Goal: Information Seeking & Learning: Learn about a topic

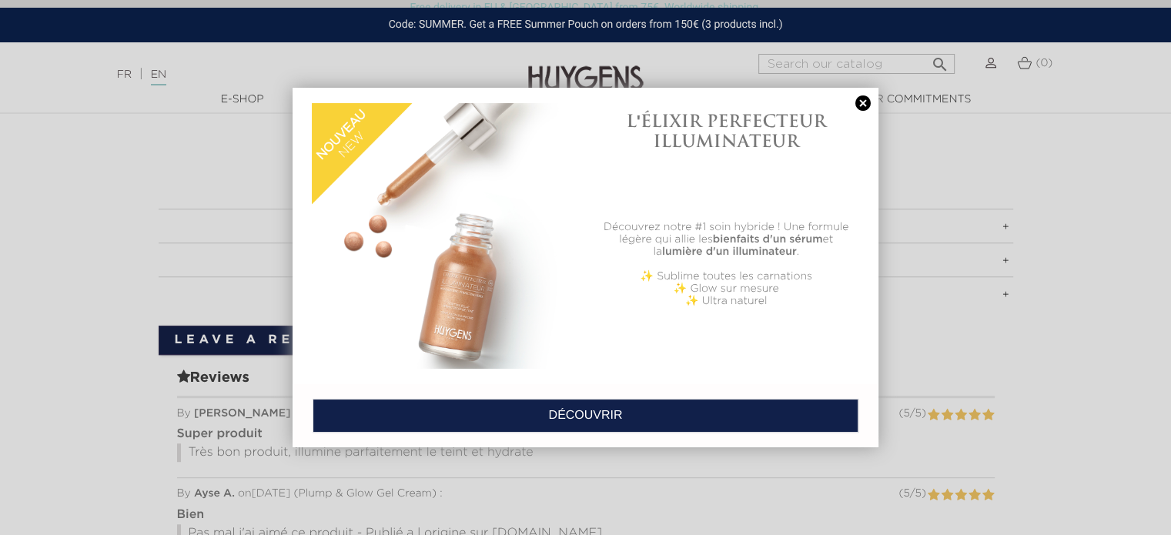
scroll to position [841, 0]
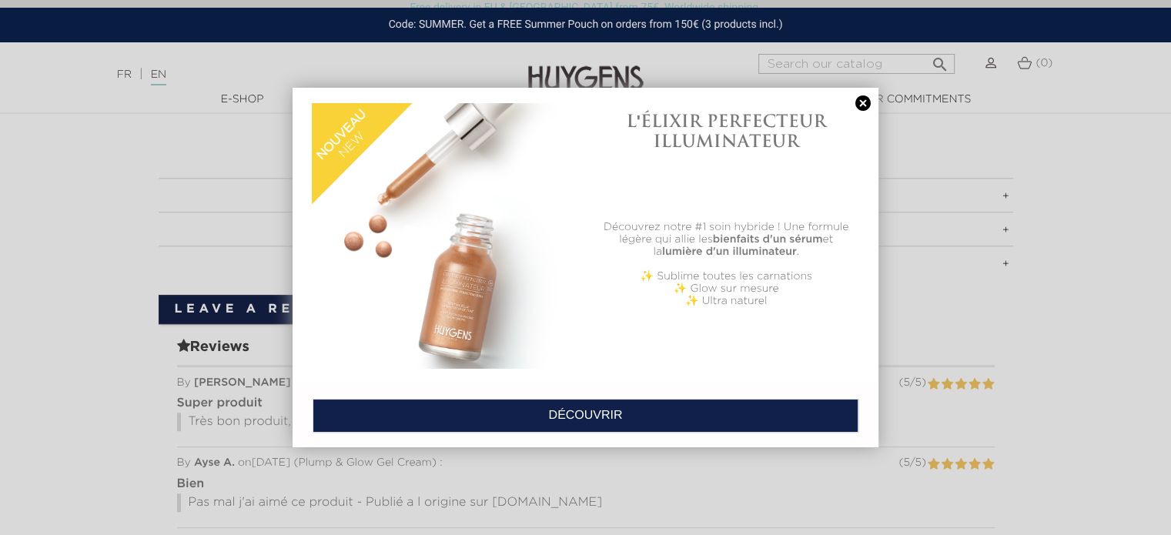
click at [647, 403] on link "DÉCOUVRIR" at bounding box center [586, 416] width 546 height 34
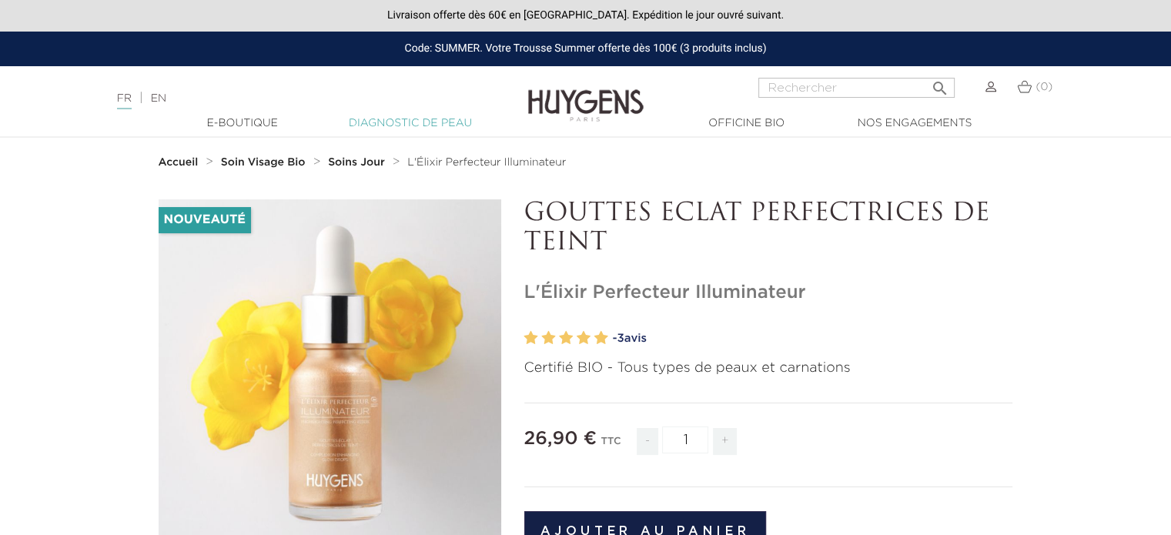
click at [440, 122] on link "Diagnostic de peau" at bounding box center [410, 124] width 154 height 16
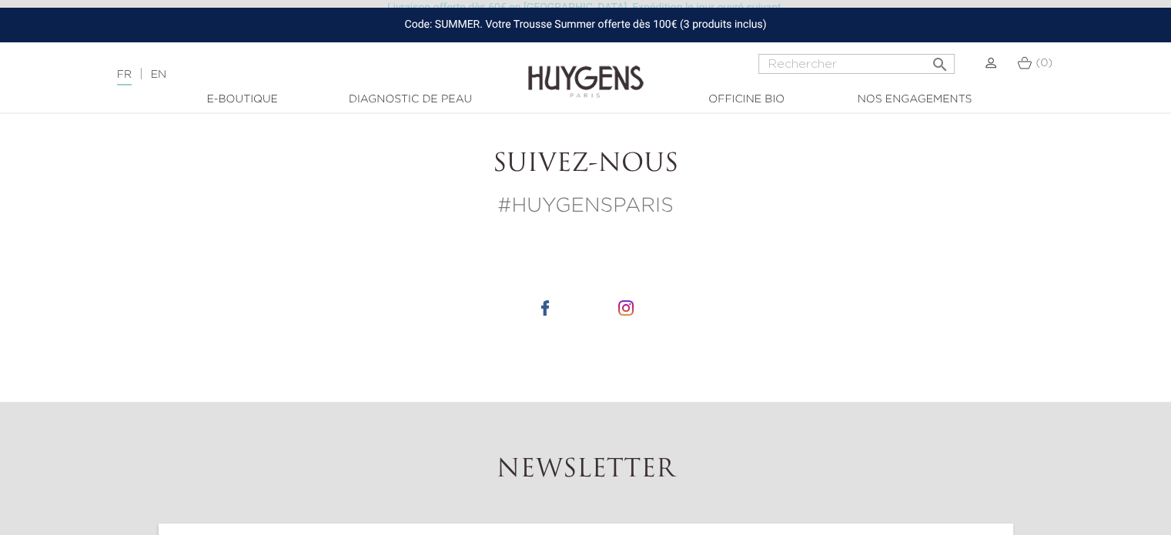
scroll to position [554, 0]
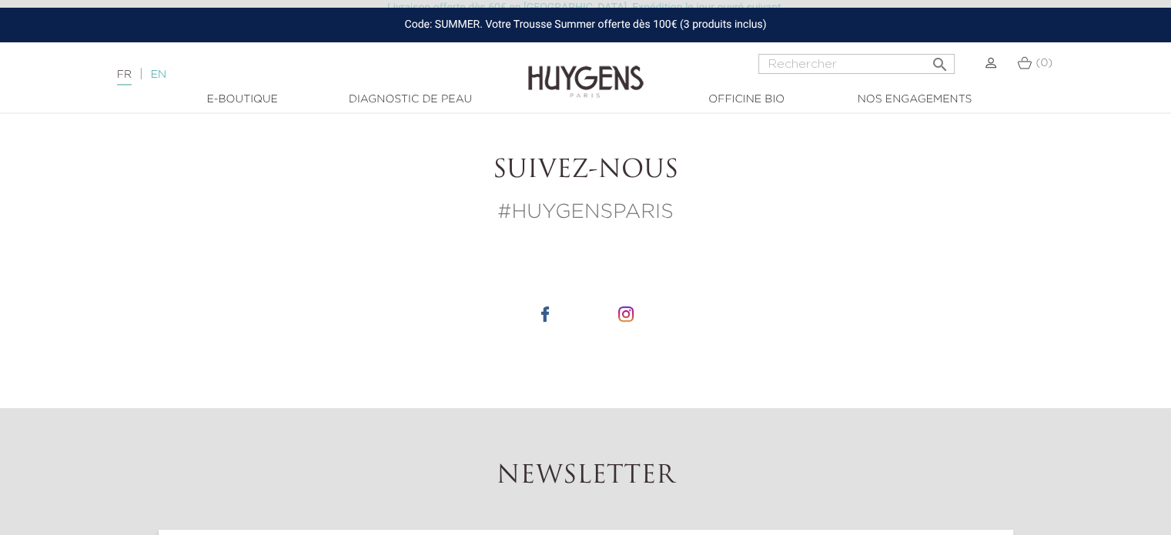
click at [163, 75] on link "EN" at bounding box center [158, 74] width 15 height 11
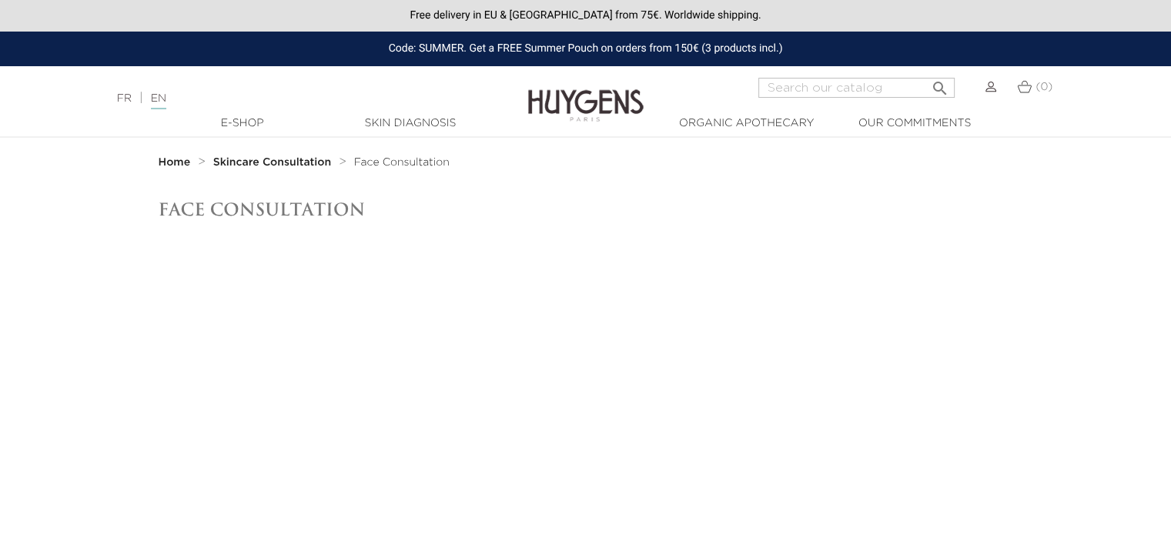
click at [410, 161] on span "Face Consultation" at bounding box center [401, 162] width 95 height 11
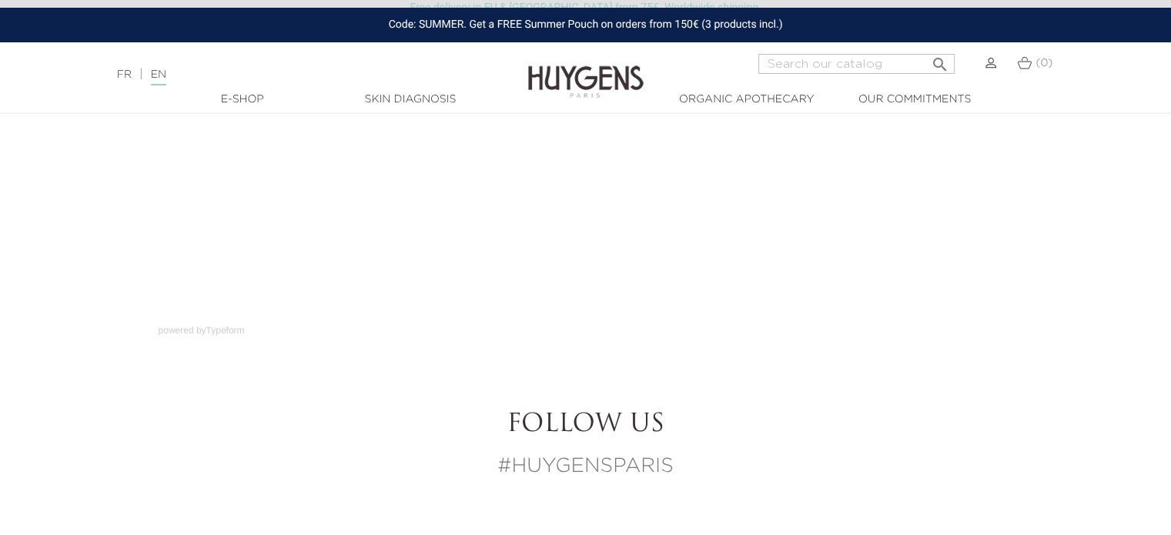
scroll to position [302, 0]
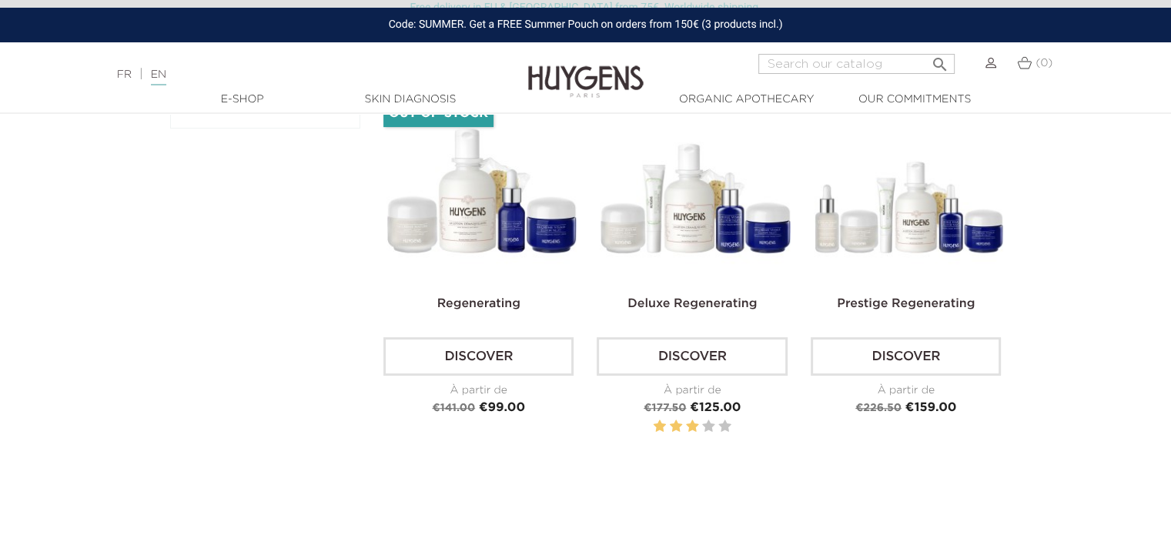
scroll to position [493, 0]
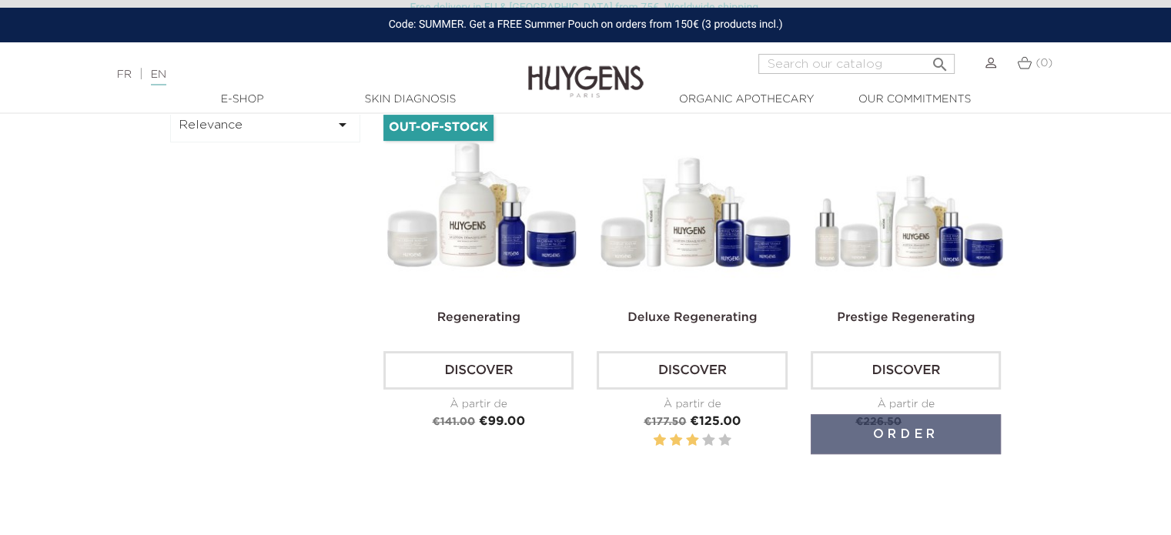
click at [890, 365] on link "Discover" at bounding box center [906, 370] width 190 height 39
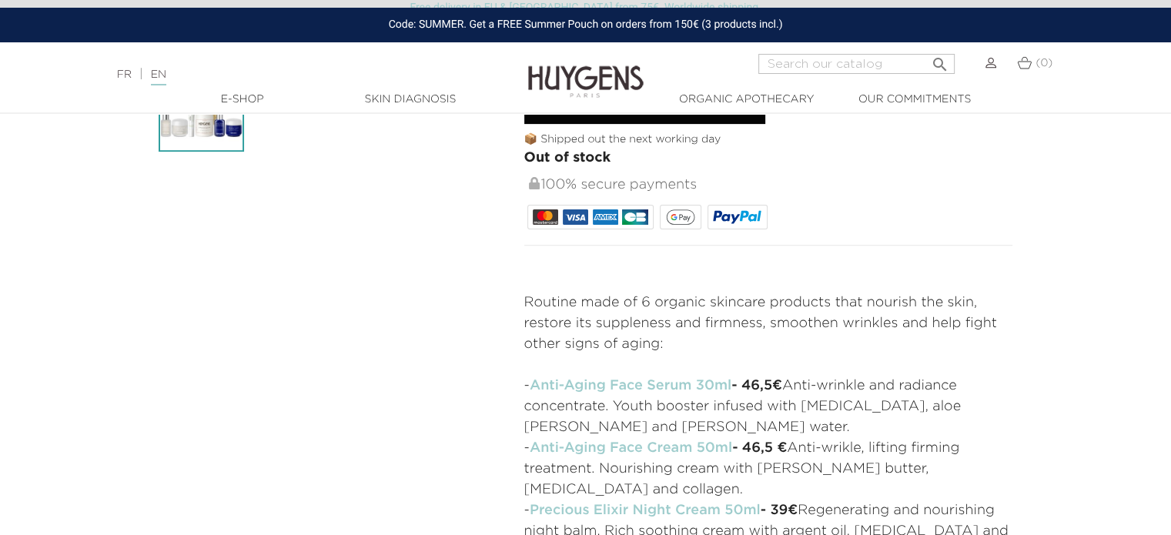
scroll to position [489, 0]
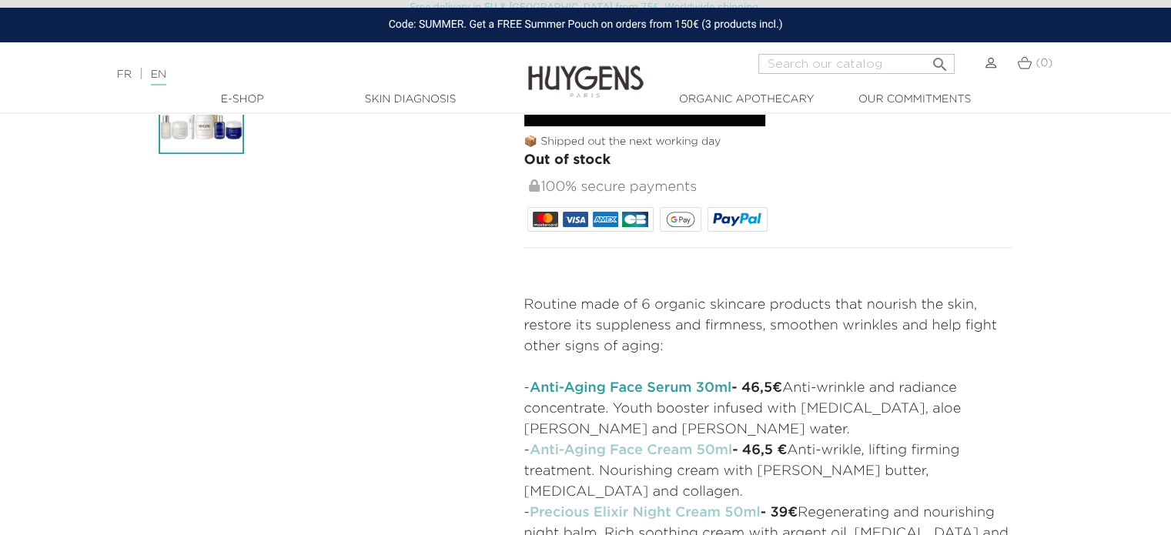
click at [613, 381] on link "Anti-Aging Face Serum 30ml" at bounding box center [631, 388] width 202 height 14
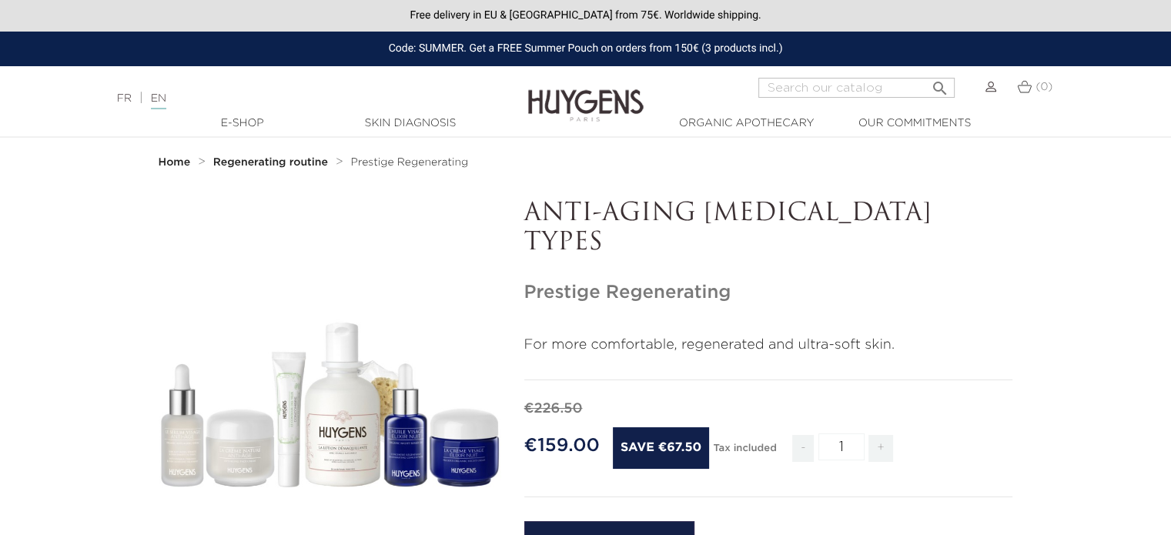
scroll to position [488, 0]
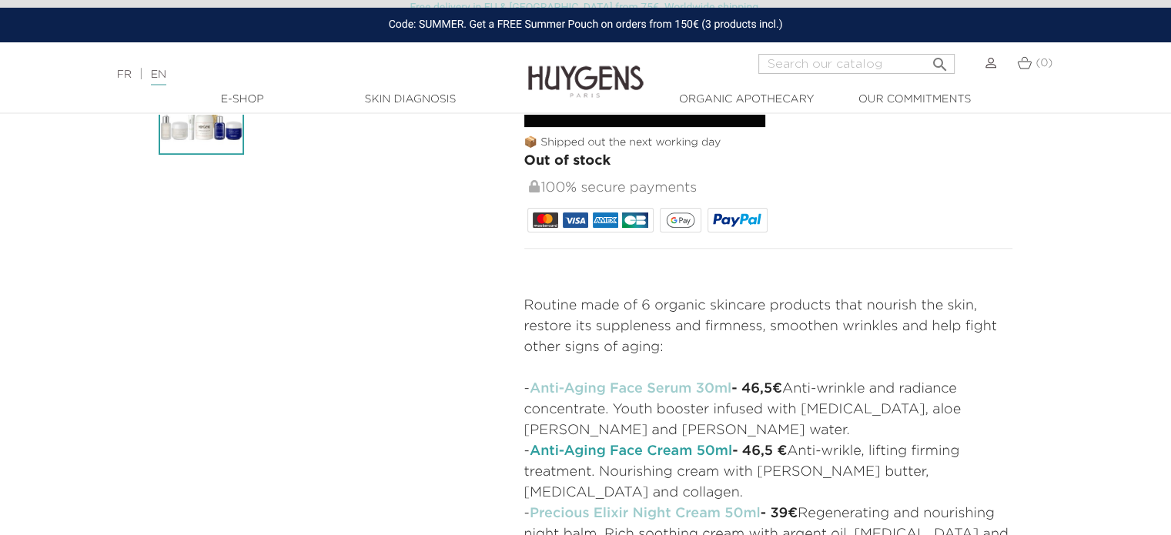
click at [581, 444] on link "Anti-Aging Face Cream 50ml" at bounding box center [631, 451] width 203 height 14
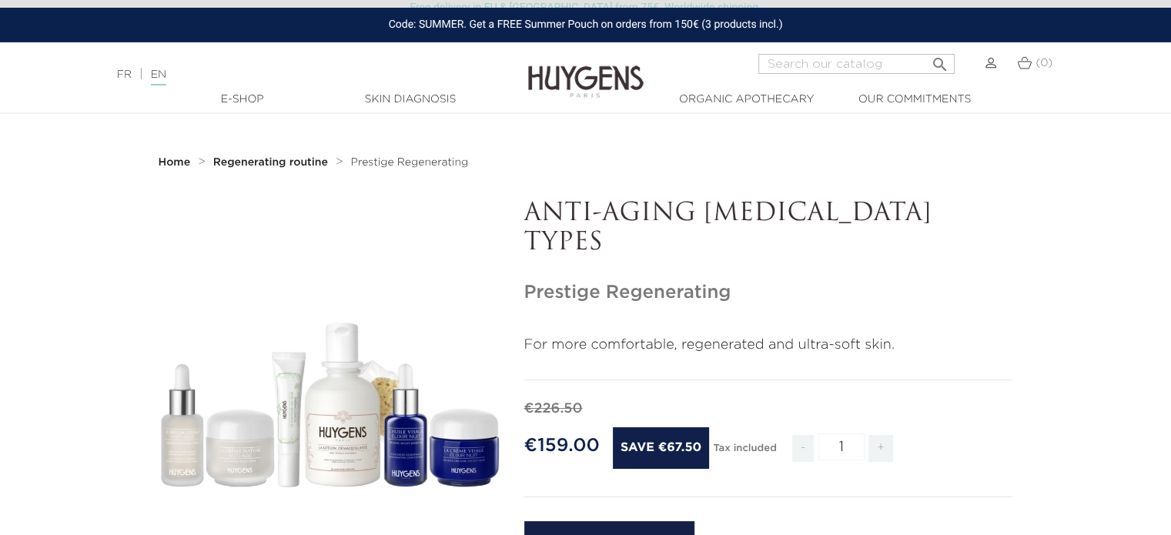
scroll to position [487, 0]
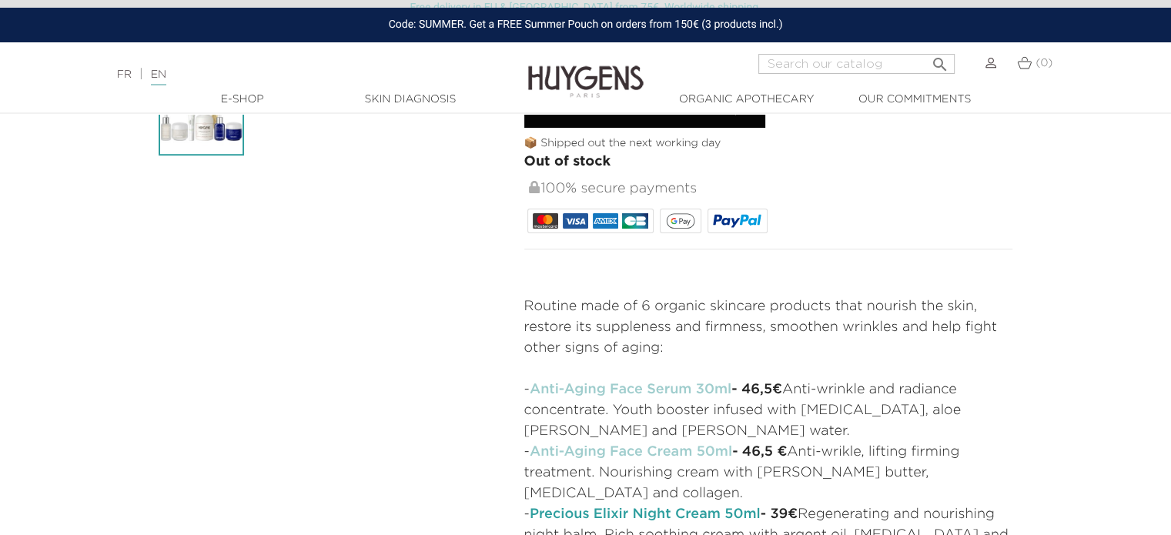
click at [609, 507] on link "Precious Elixir Night Cream 50ml" at bounding box center [645, 514] width 231 height 14
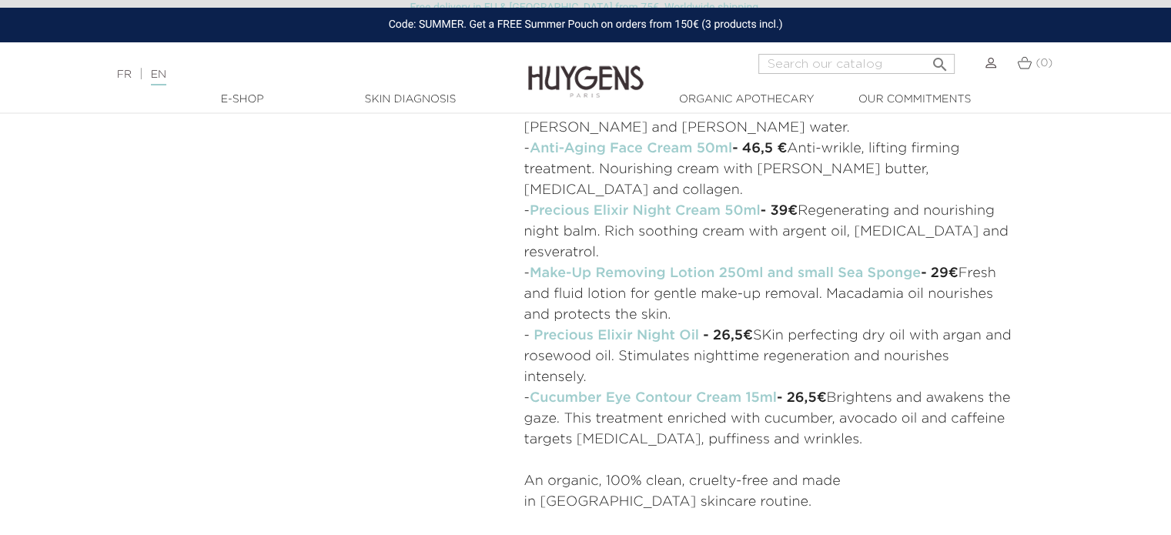
scroll to position [792, 0]
click at [579, 328] on strong "Precious Elixir Night Oil" at bounding box center [617, 335] width 166 height 14
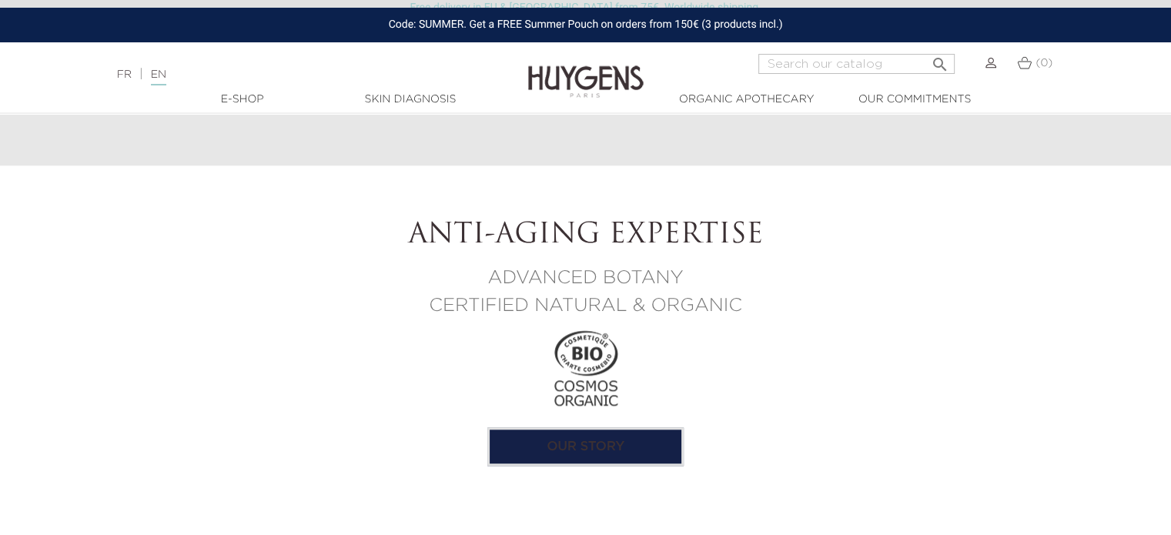
scroll to position [1407, 0]
